Goal: Navigation & Orientation: Find specific page/section

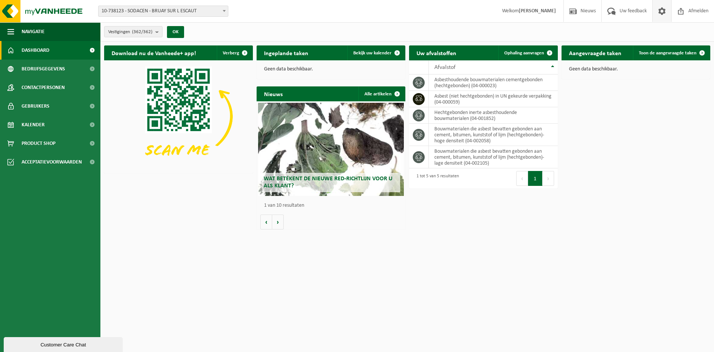
click at [659, 10] on span at bounding box center [662, 11] width 11 height 22
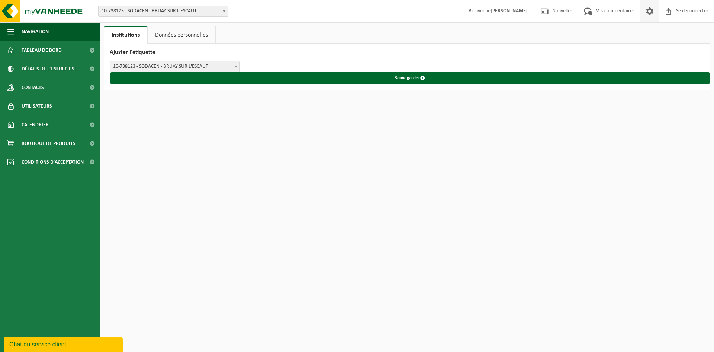
click at [514, 11] on font "[PERSON_NAME]" at bounding box center [509, 11] width 37 height 6
click at [173, 36] on font "Données personnelles" at bounding box center [181, 35] width 53 height 6
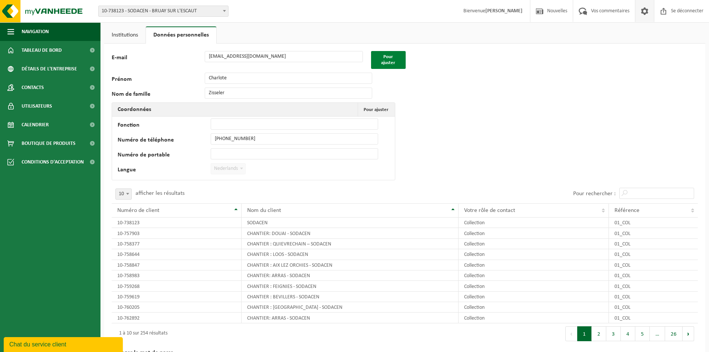
click at [384, 62] on font "Pour ajuster" at bounding box center [388, 59] width 14 height 11
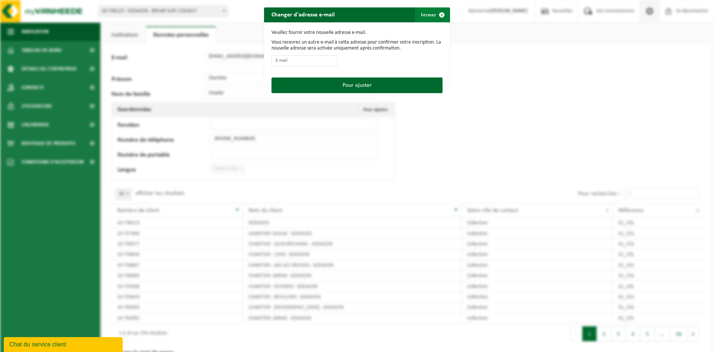
click at [435, 12] on span "button" at bounding box center [442, 14] width 15 height 15
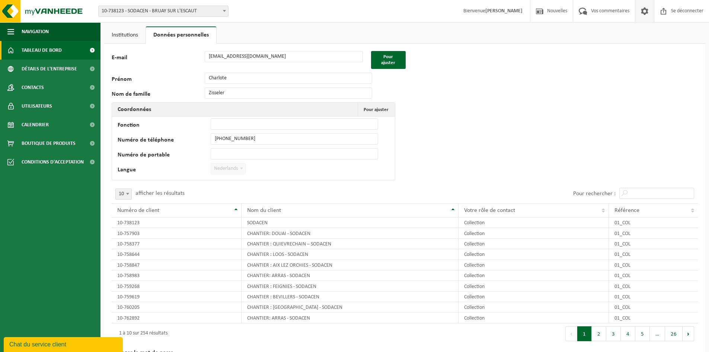
click at [53, 48] on font "Tableau de bord" at bounding box center [42, 51] width 40 height 6
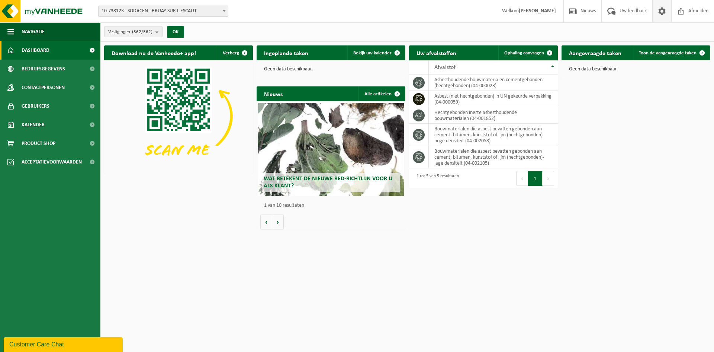
click at [660, 10] on span at bounding box center [662, 11] width 11 height 22
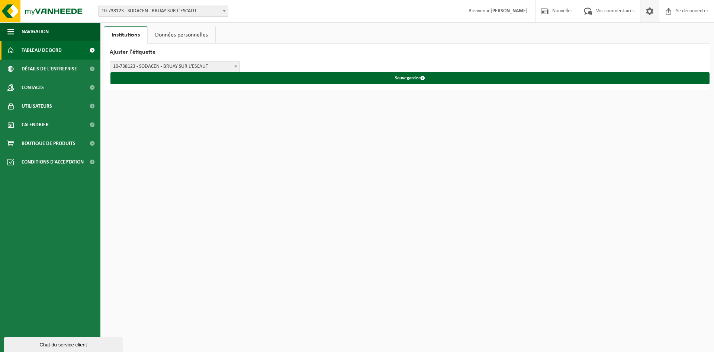
click at [48, 50] on font "Tableau de bord" at bounding box center [42, 51] width 40 height 6
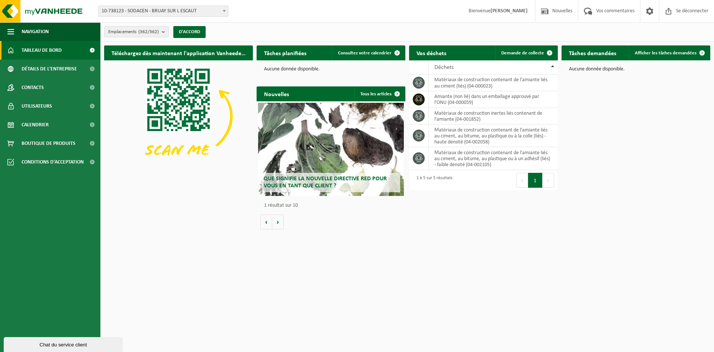
click at [633, 132] on div "Téléchargez dès maintenant l'application Vanheede+ ! Cacher Tâches planifiées C…" at bounding box center [407, 137] width 610 height 191
click at [55, 52] on font "Tableau de bord" at bounding box center [42, 51] width 40 height 6
click at [684, 70] on p "Aucune donnée disponible." at bounding box center [636, 69] width 134 height 5
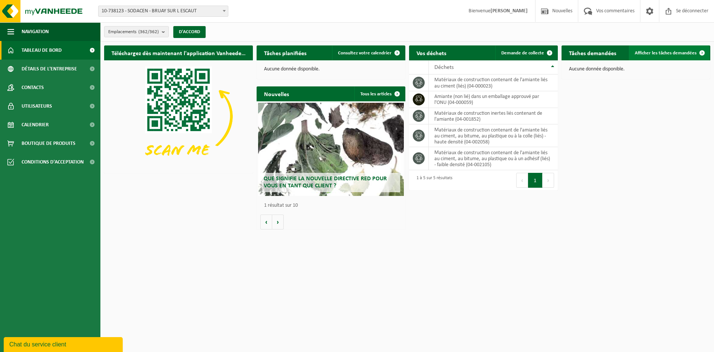
click at [693, 54] on font "Afficher les tâches demandées" at bounding box center [666, 53] width 62 height 5
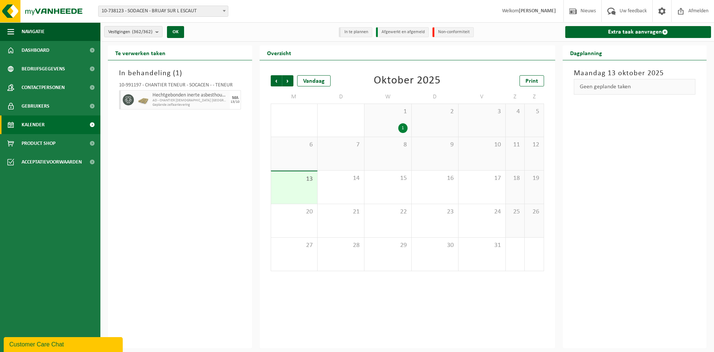
click at [31, 347] on div "Customer Care Chat" at bounding box center [63, 344] width 108 height 9
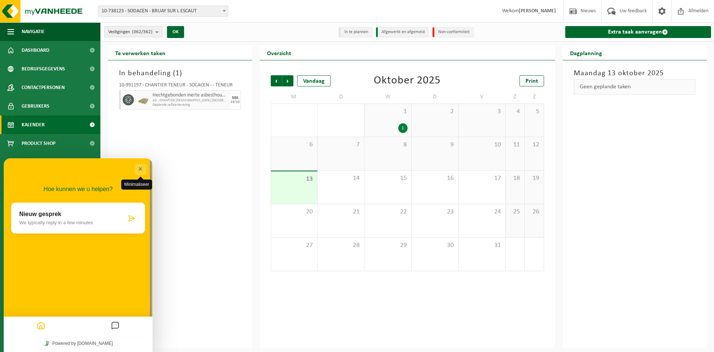
click at [141, 166] on button "Minimaliseer" at bounding box center [141, 169] width 12 height 11
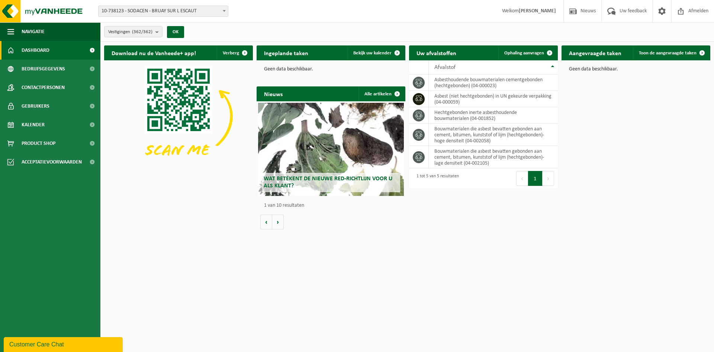
drag, startPoint x: 690, startPoint y: 0, endPoint x: 544, endPoint y: 262, distance: 299.3
click at [544, 262] on html "Vestiging: 10-738123 - SODACEN - BRUAY SUR L ESCAUT 10-904780 - ANCIENNE PIZZER…" at bounding box center [357, 176] width 714 height 352
click at [688, 12] on span "Afmelden" at bounding box center [699, 11] width 24 height 22
